Goal: Task Accomplishment & Management: Manage account settings

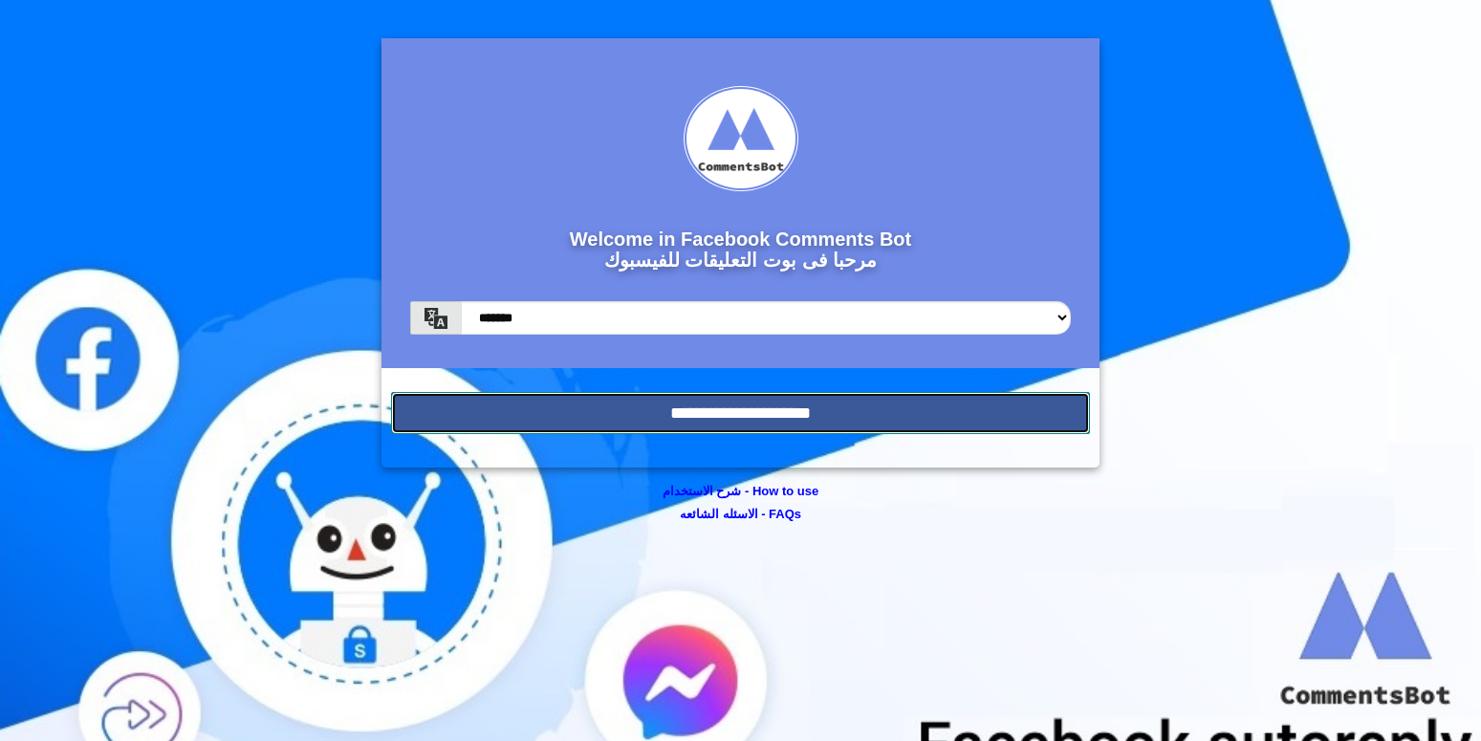
click at [737, 424] on input "**********" at bounding box center [740, 413] width 699 height 42
click at [850, 404] on input "**********" at bounding box center [740, 413] width 699 height 42
